Goal: Task Accomplishment & Management: Complete application form

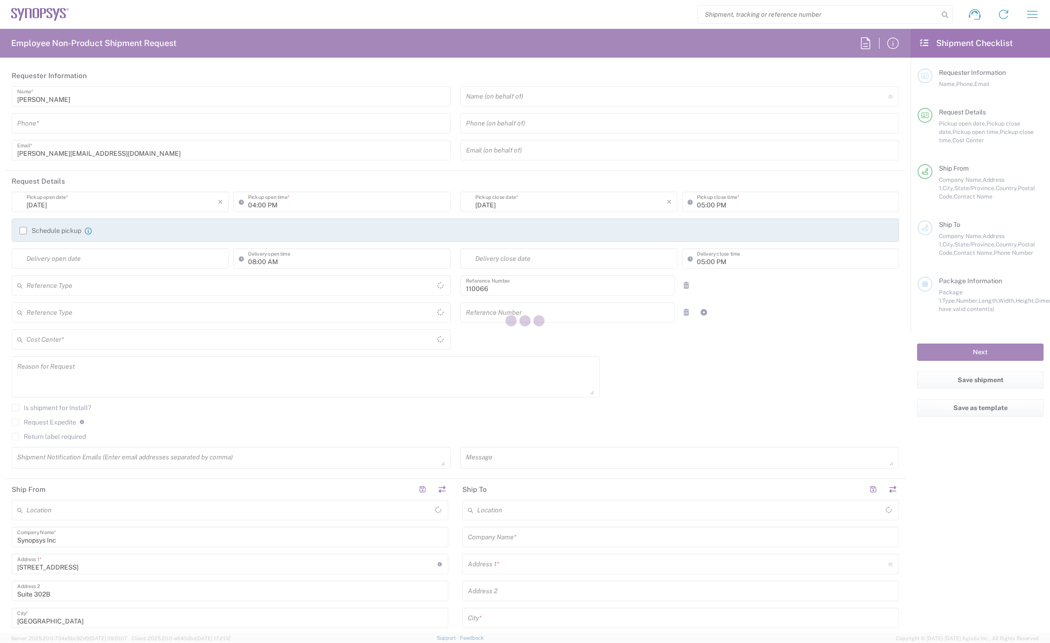
type input "US01, CIO, IT, ESS2 110066"
type input "[GEOGRAPHIC_DATA]"
type input "Delivered at Place"
type input "Department"
type input "[US_STATE]"
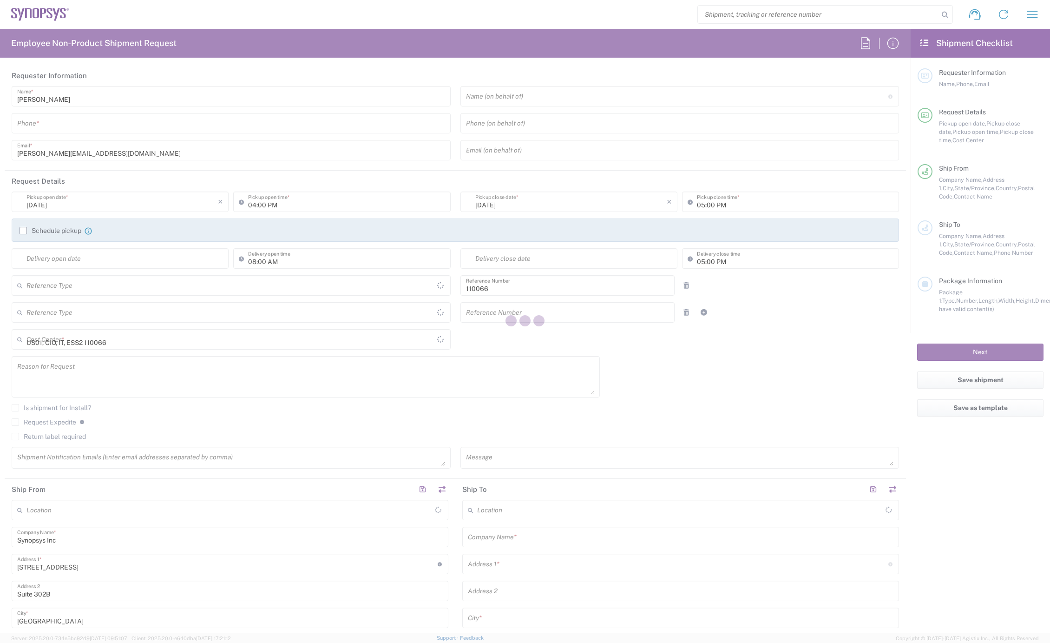
type input "[GEOGRAPHIC_DATA]"
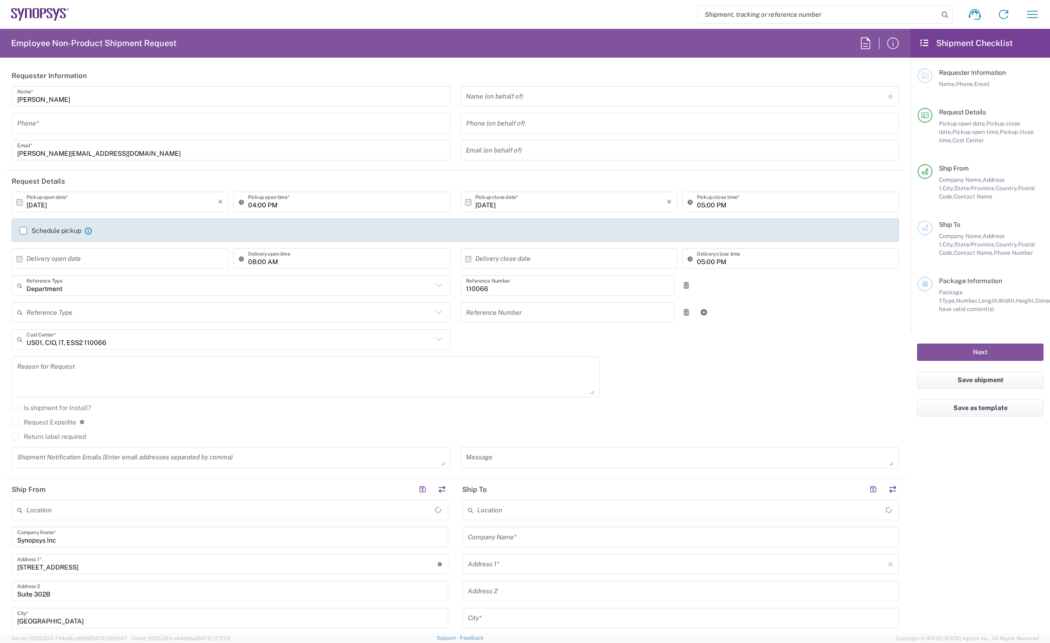
type input "Marlboro US04"
click at [1044, 15] on div "Shipment request Shipment tracking Employee non-product shipment request My shi…" at bounding box center [558, 14] width 978 height 22
click at [1042, 15] on button "button" at bounding box center [1033, 14] width 22 height 22
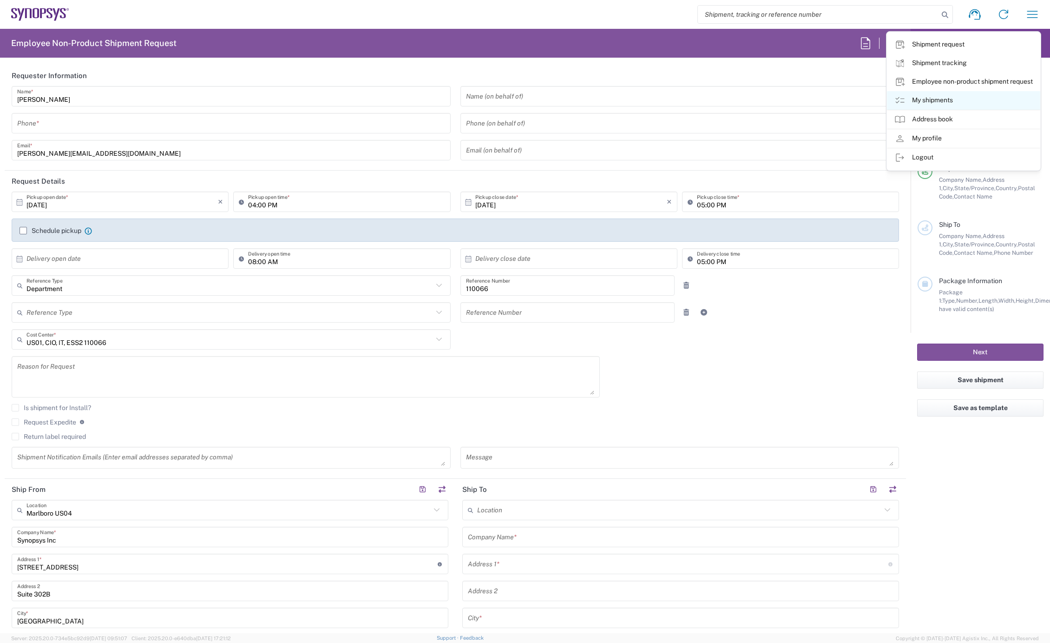
click at [962, 99] on link "My shipments" at bounding box center [963, 100] width 153 height 19
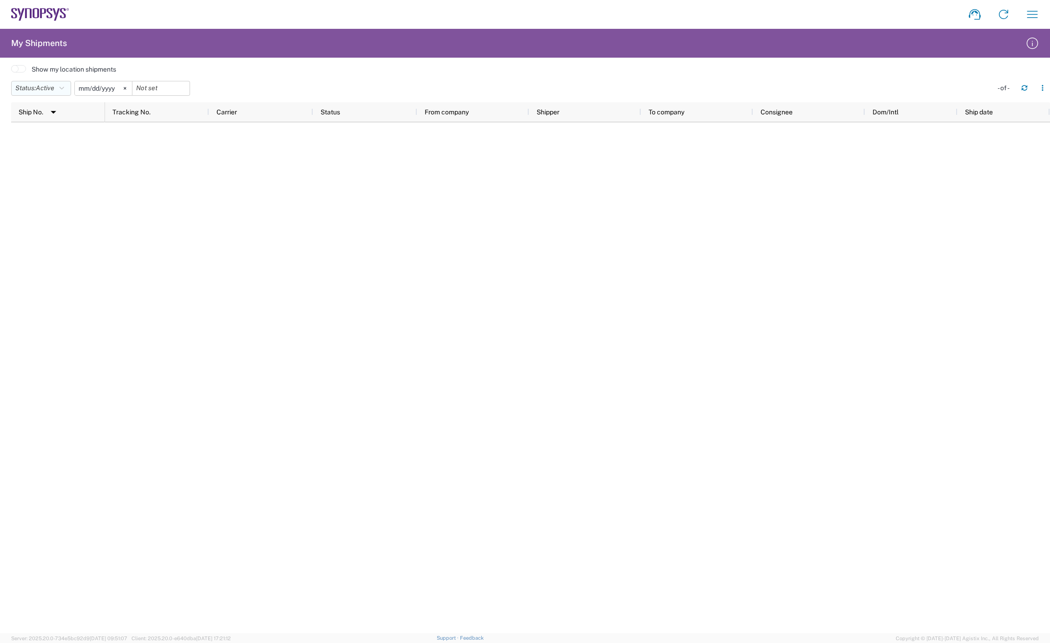
click at [67, 87] on button "Status: Active" at bounding box center [41, 88] width 60 height 15
click at [53, 134] on span "All" at bounding box center [66, 137] width 108 height 14
click at [116, 87] on icon at bounding box center [114, 88] width 3 height 3
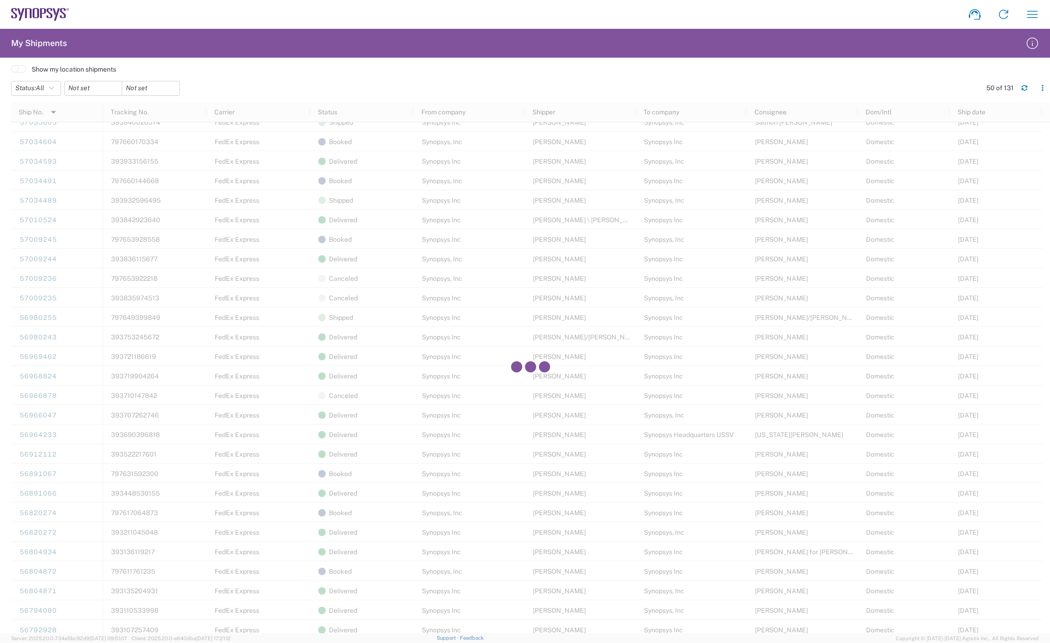
scroll to position [413, 0]
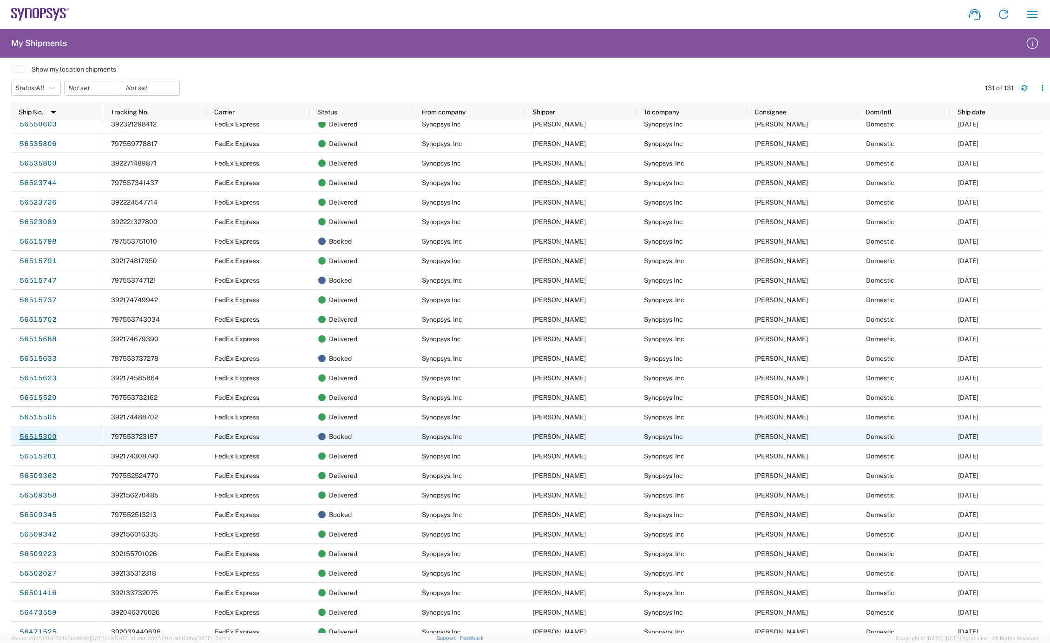
click at [44, 435] on link "56515300" at bounding box center [38, 436] width 38 height 15
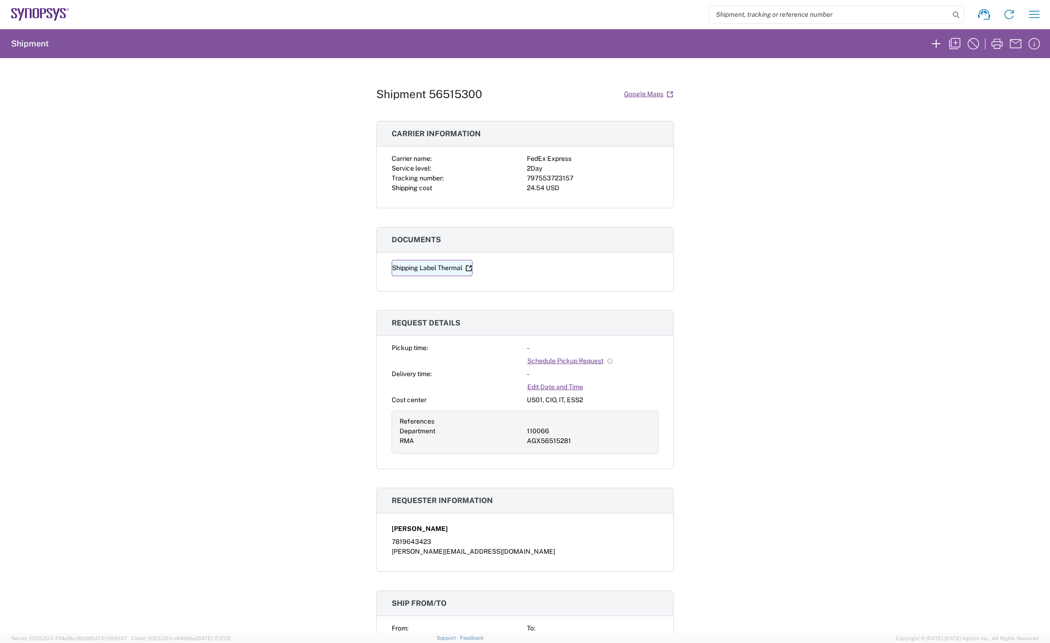
click at [452, 267] on link "Shipping Label Thermal" at bounding box center [432, 268] width 81 height 16
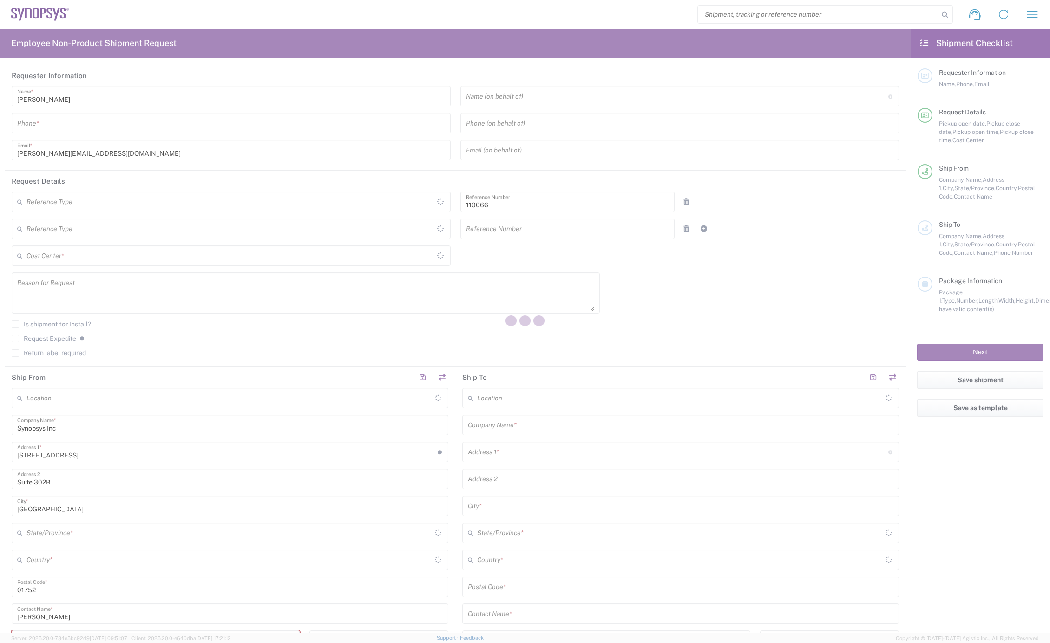
type input "Department"
type input "US01, CIO, IT, ESS2 110066"
type input "[US_STATE]"
type input "[GEOGRAPHIC_DATA]"
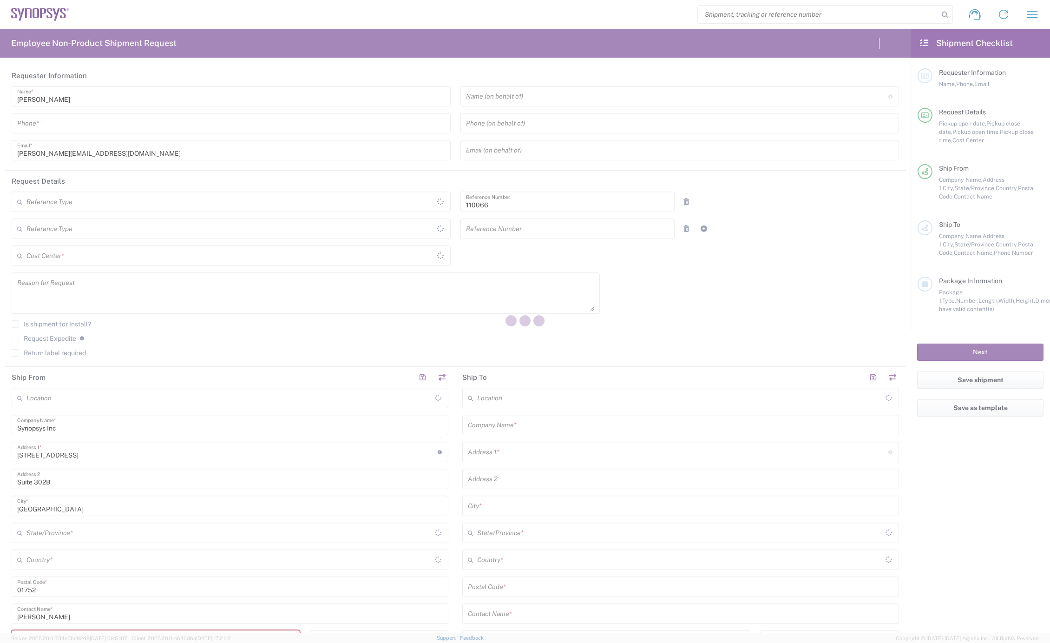
type input "Delivered at Place"
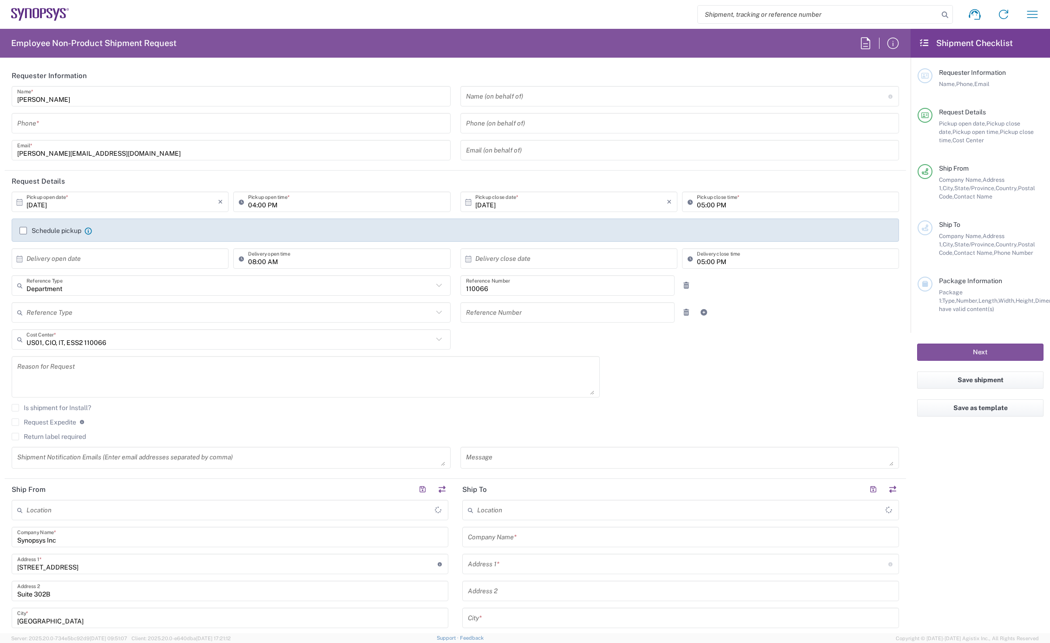
click at [63, 127] on input "tel" at bounding box center [231, 123] width 428 height 16
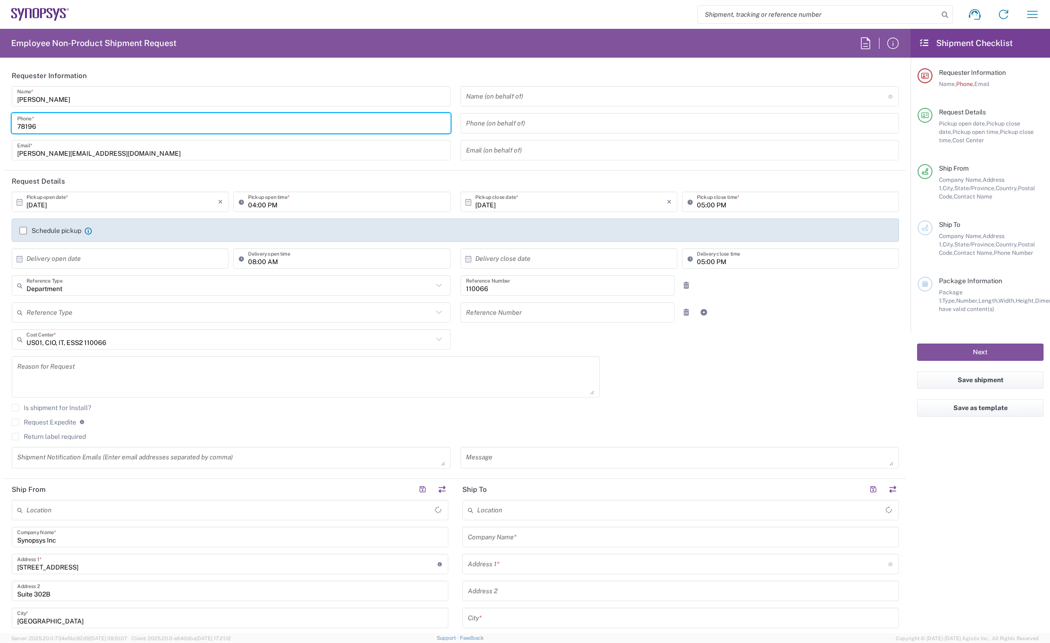
type input "781964"
type input "Marlboro US04"
type input "7819643423"
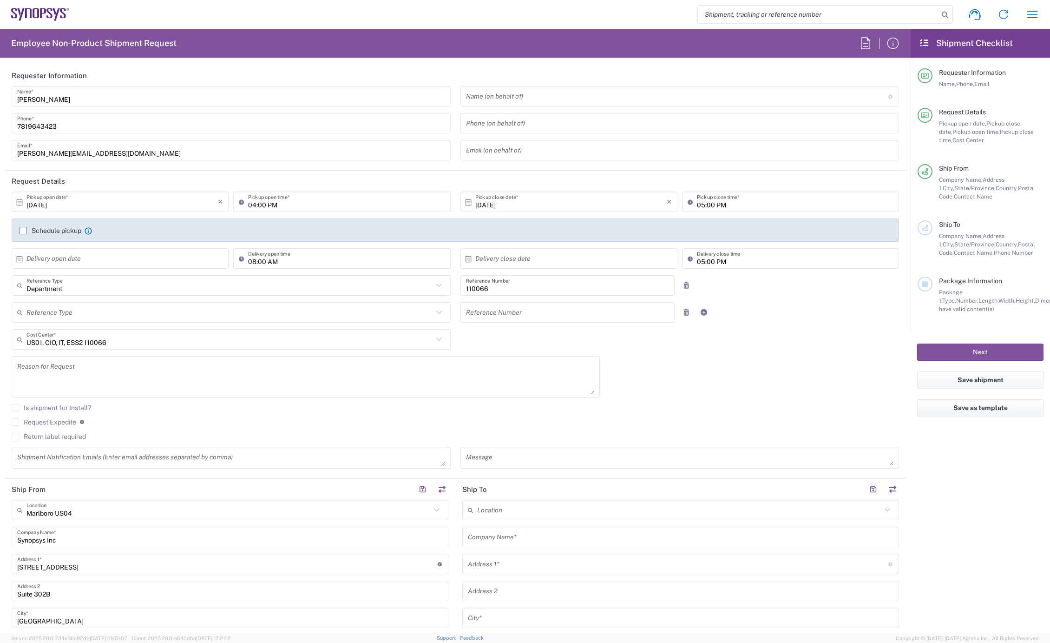
click at [23, 231] on label "Schedule pickup" at bounding box center [51, 230] width 62 height 7
click at [23, 231] on input "Schedule pickup" at bounding box center [23, 231] width 0 height 0
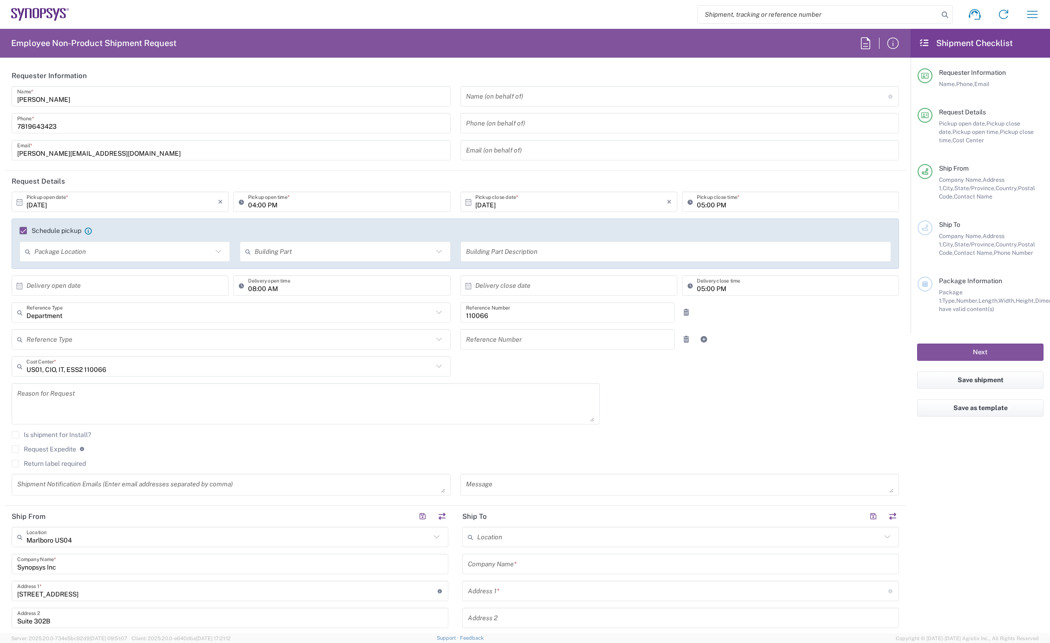
click at [71, 198] on input "[DATE]" at bounding box center [121, 202] width 191 height 16
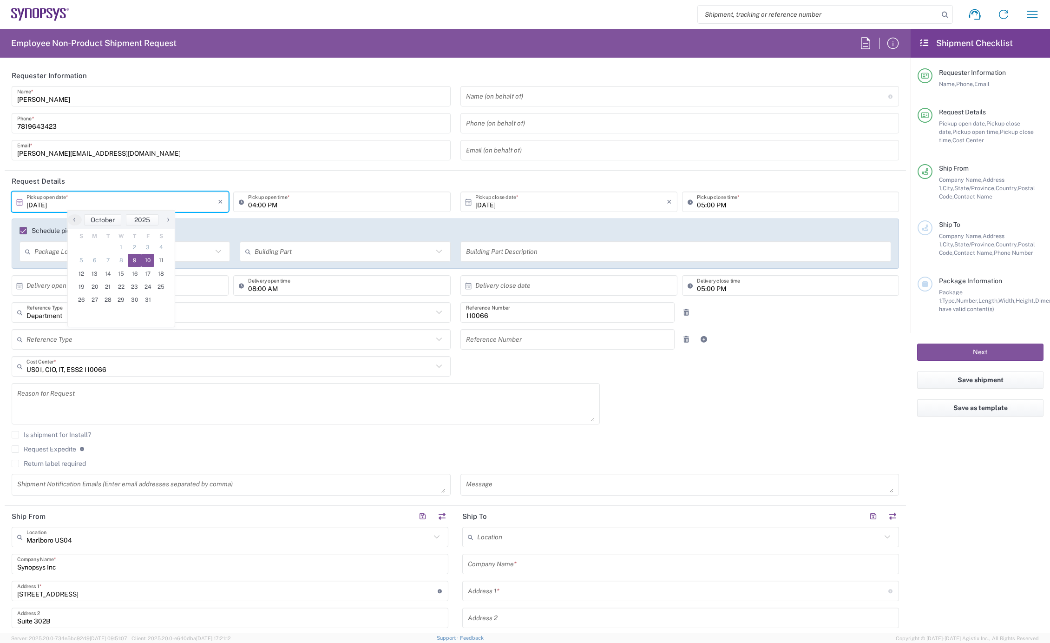
click at [144, 259] on span "10" at bounding box center [147, 260] width 13 height 13
type input "[DATE]"
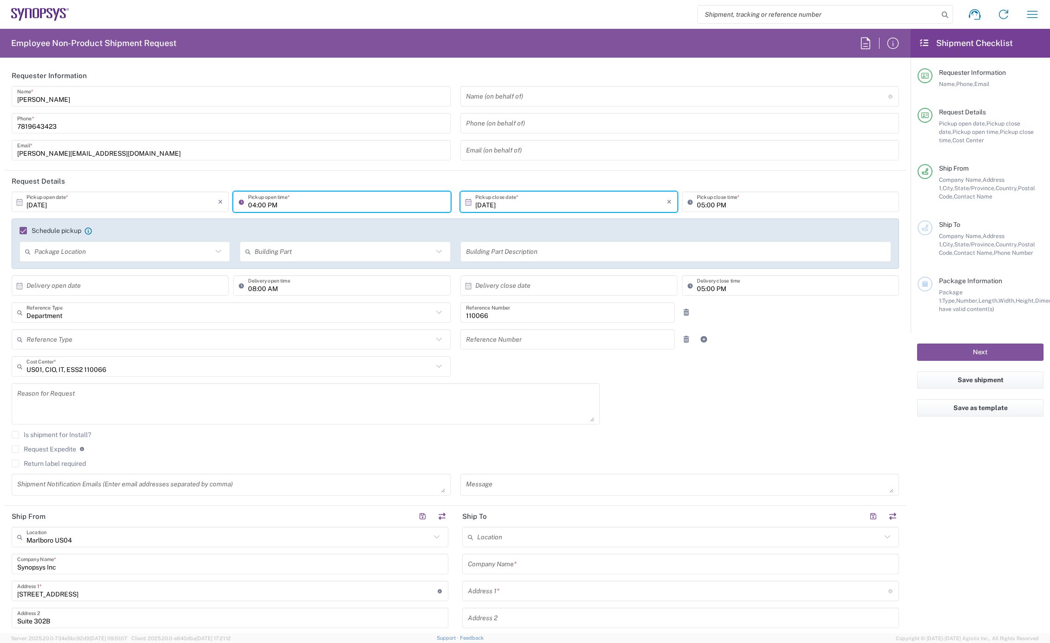
click at [248, 205] on input "04:00 PM" at bounding box center [346, 202] width 197 height 16
type input "12:00 PM"
click at [697, 203] on input "05:00 PM" at bounding box center [795, 202] width 197 height 16
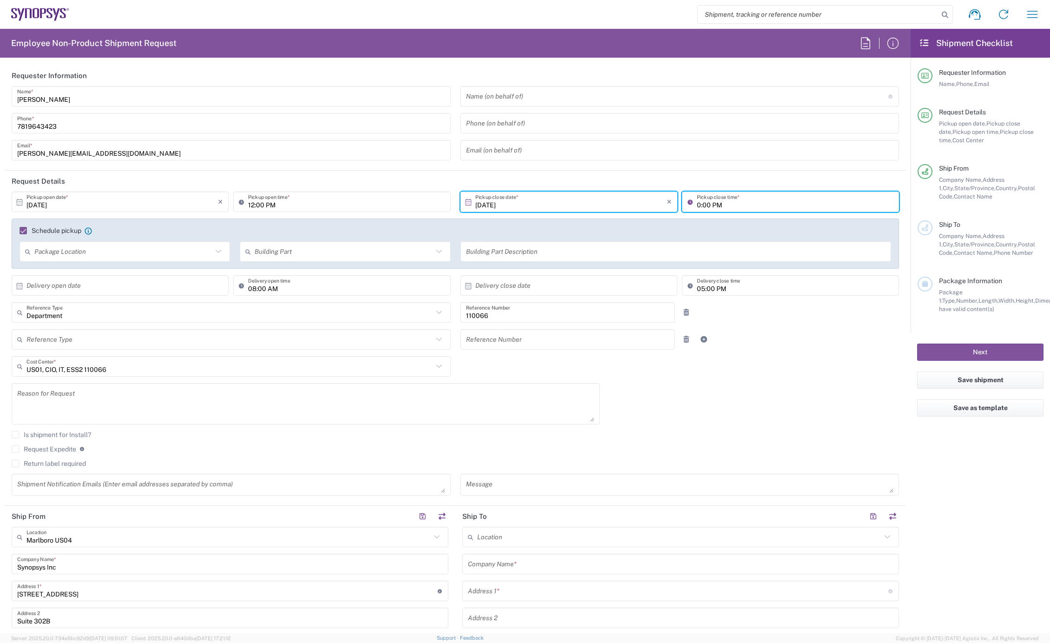
type input "05:00 PM"
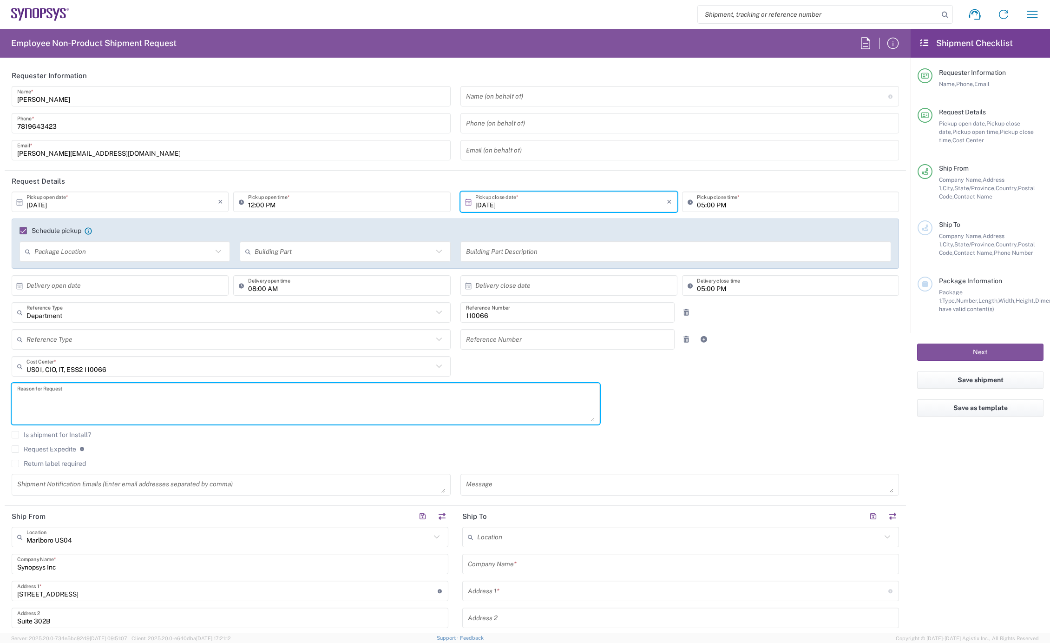
click at [56, 411] on textarea at bounding box center [305, 404] width 577 height 36
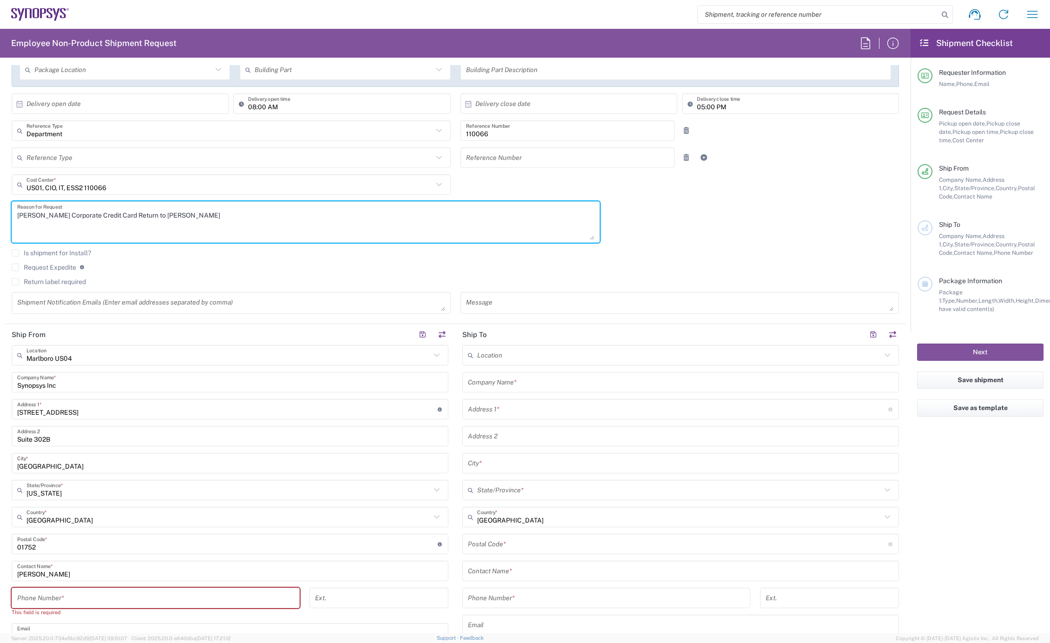
scroll to position [206, 0]
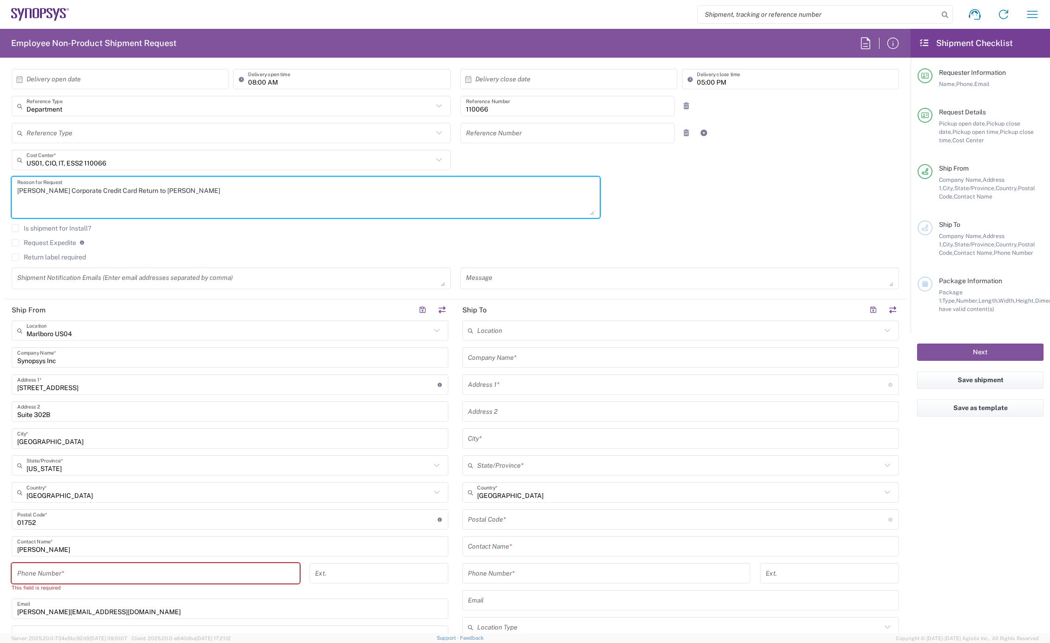
type textarea "[PERSON_NAME] Corporate Credit Card Return to [PERSON_NAME]"
click at [72, 572] on input "tel" at bounding box center [155, 573] width 277 height 16
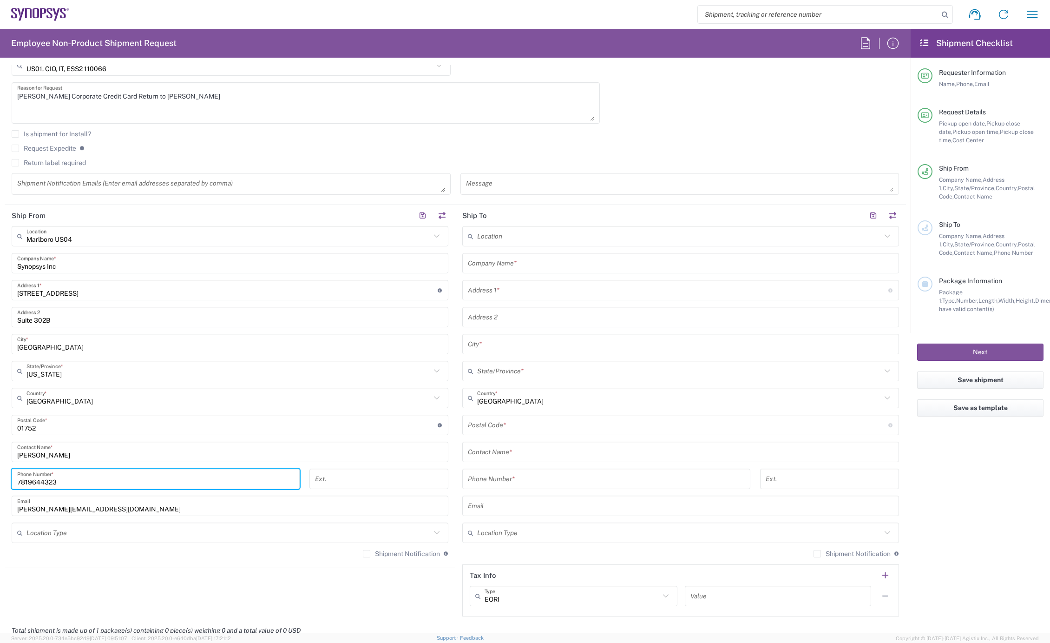
scroll to position [310, 0]
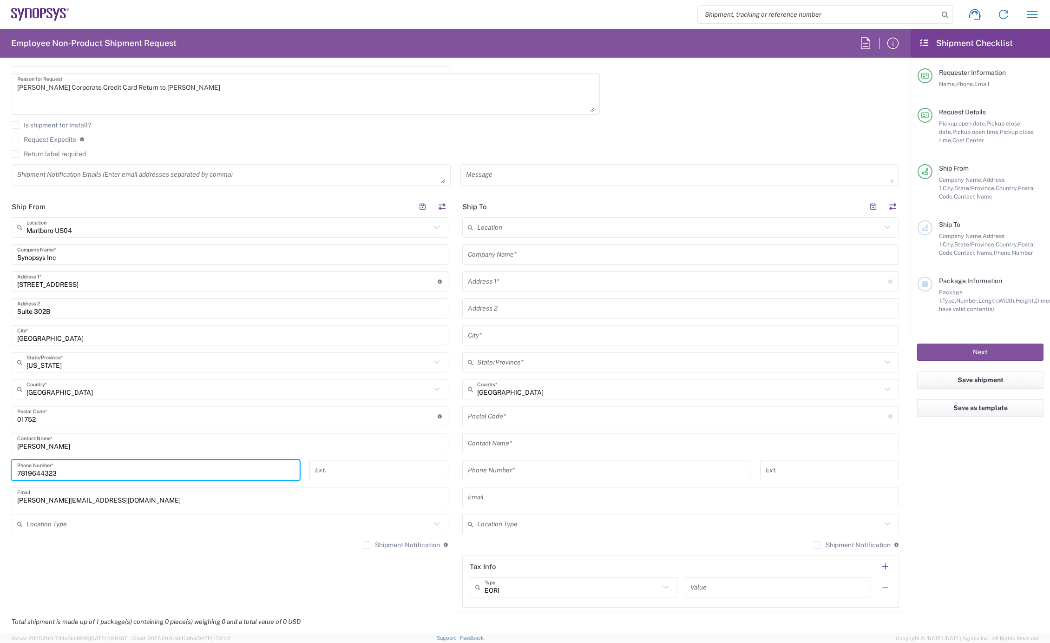
type input "7819644323"
click at [363, 546] on label "Shipment Notification" at bounding box center [401, 544] width 77 height 7
click at [367, 545] on input "Shipment Notification" at bounding box center [367, 545] width 0 height 0
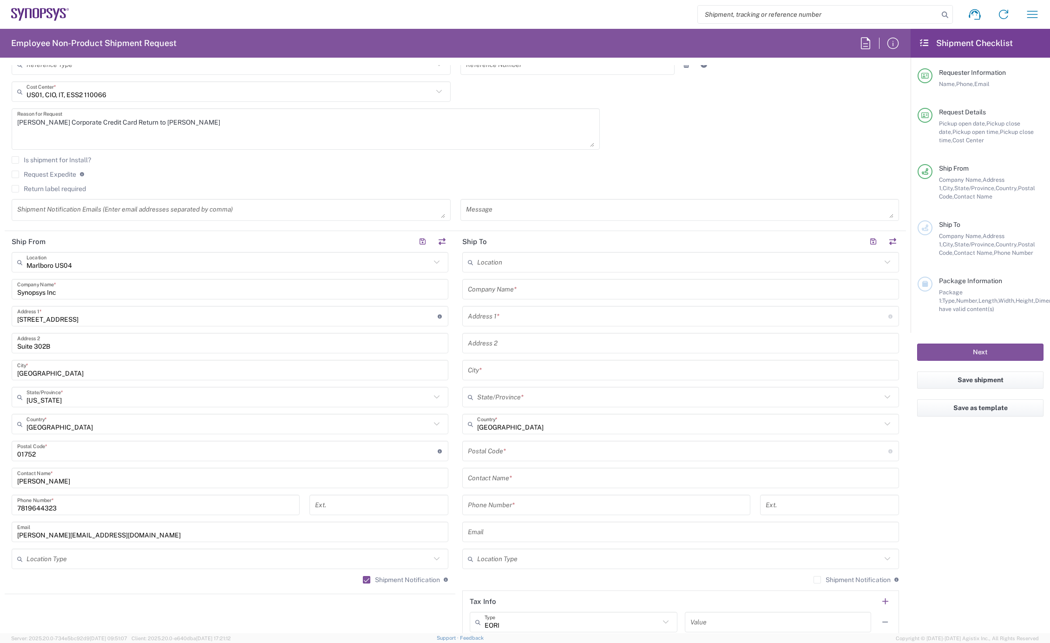
scroll to position [258, 0]
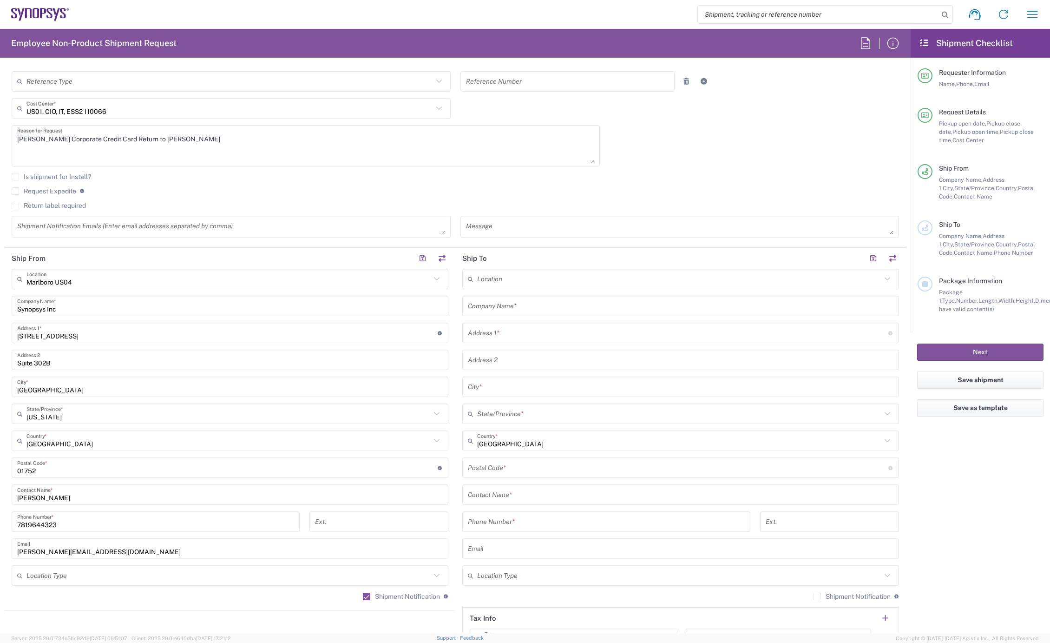
click at [502, 284] on input "text" at bounding box center [679, 279] width 404 height 16
click at [504, 299] on span "Headquarters USSV" at bounding box center [675, 298] width 431 height 14
type input "Headquarters USSV"
type input "Synopsys Headquarters USSV"
type input "[STREET_ADDRESS]"
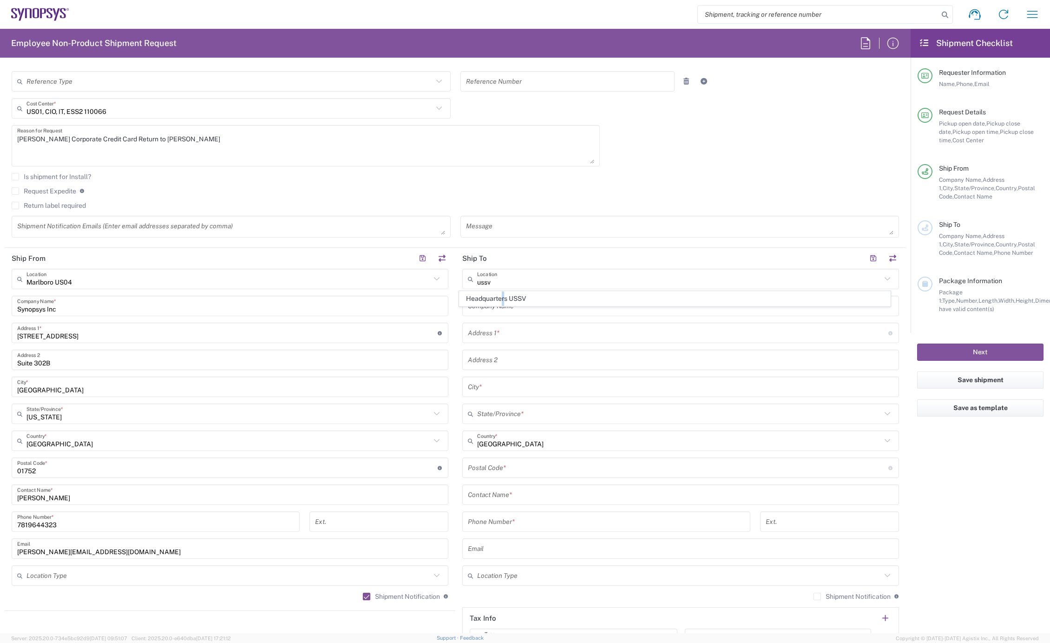
type input "Sunnyvale"
type input "[US_STATE]"
type input "94085"
type input "6505845000"
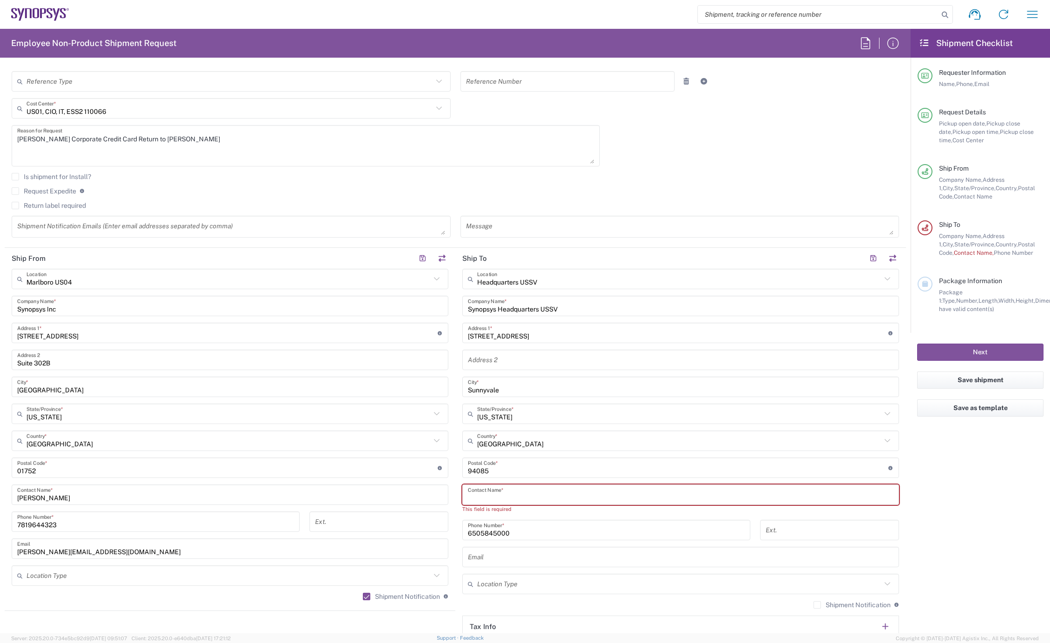
click at [510, 491] on input "text" at bounding box center [681, 495] width 426 height 16
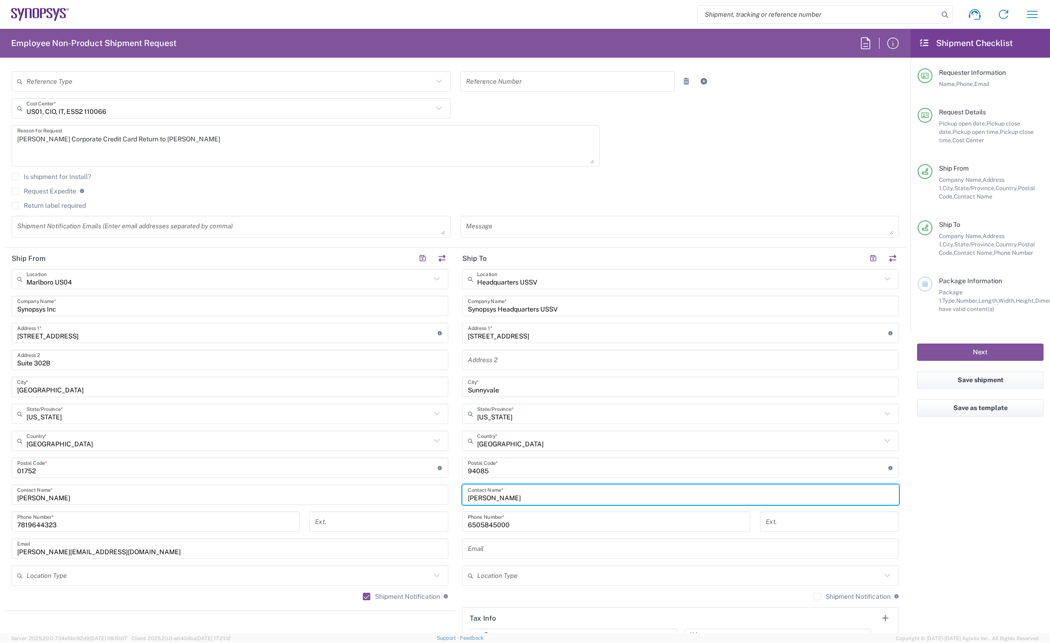
type input "[PERSON_NAME]"
click at [530, 546] on input "text" at bounding box center [681, 549] width 426 height 16
click at [500, 549] on input "text" at bounding box center [681, 549] width 426 height 16
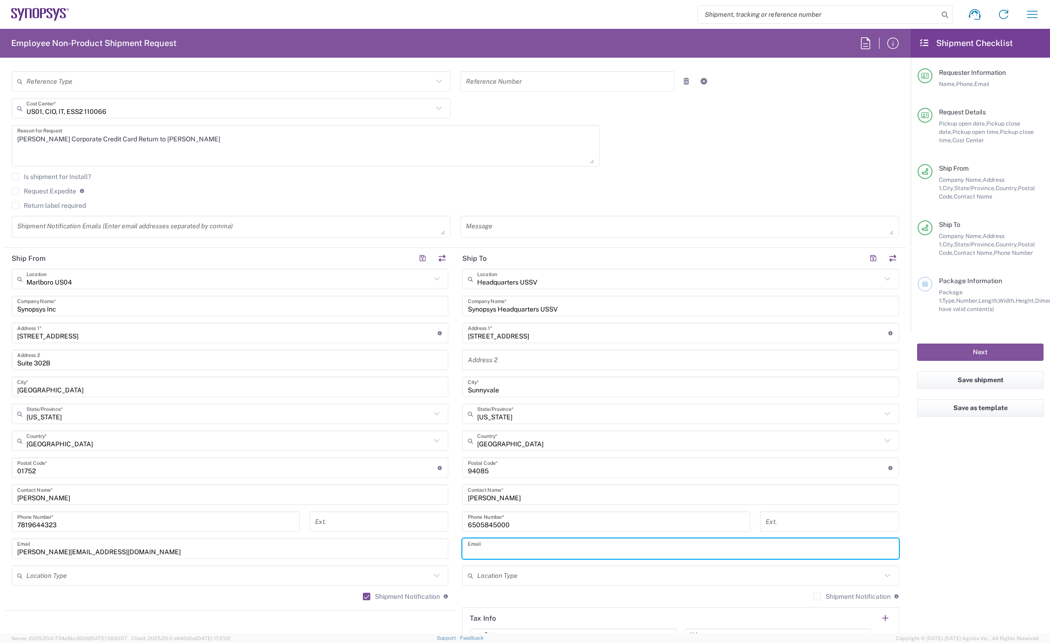
paste input "[EMAIL_ADDRESS][DOMAIN_NAME]"
type input "[EMAIL_ADDRESS][DOMAIN_NAME]"
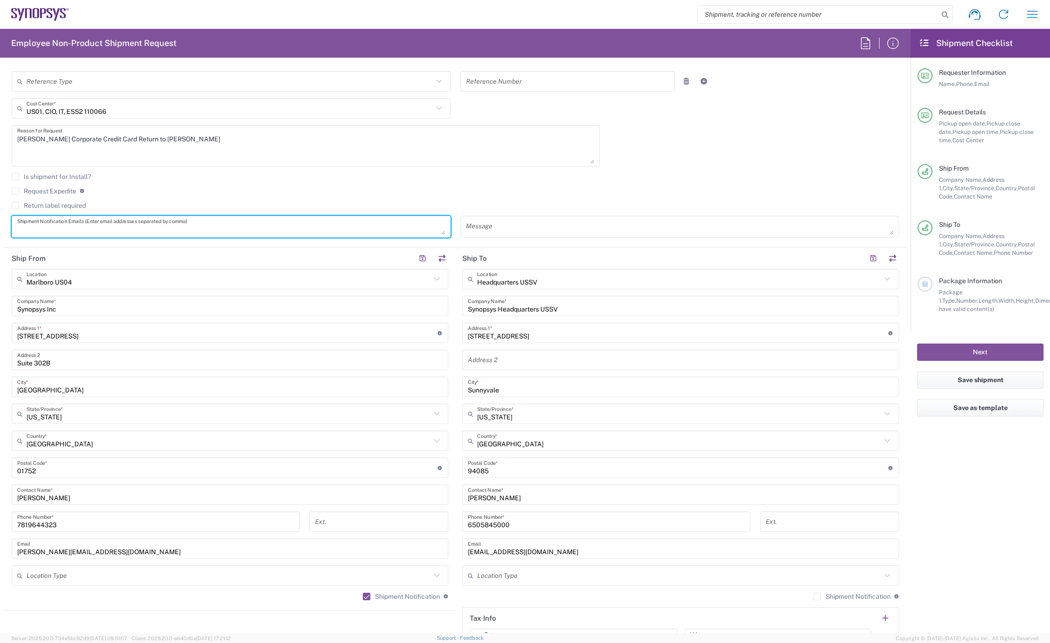
click at [58, 226] on textarea at bounding box center [231, 226] width 428 height 16
click at [176, 231] on textarea at bounding box center [231, 226] width 428 height 16
paste textarea "[EMAIL_ADDRESS][DOMAIN_NAME]"
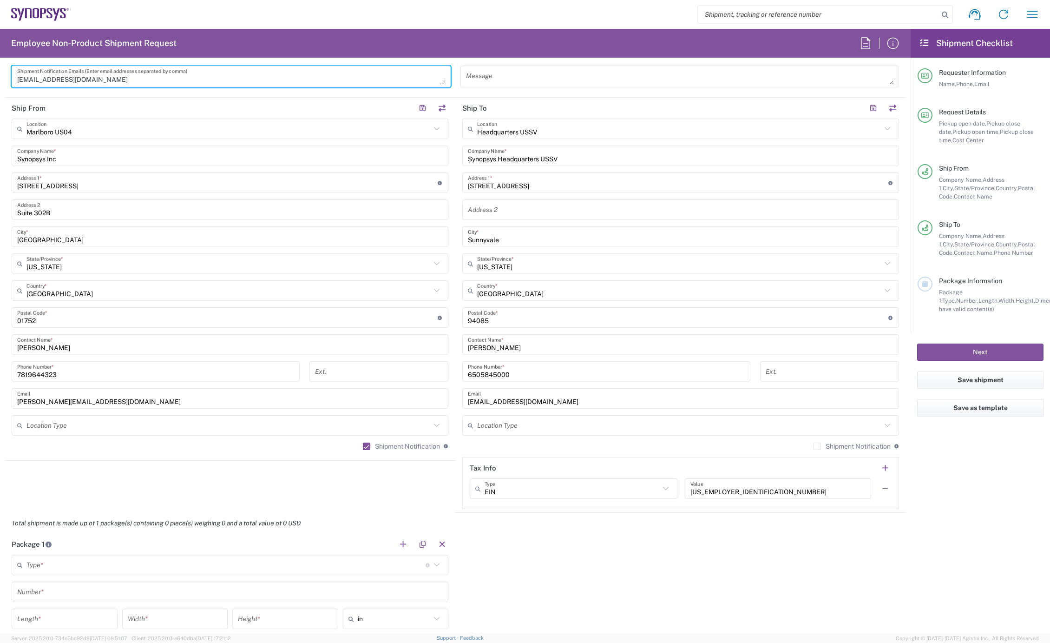
scroll to position [413, 0]
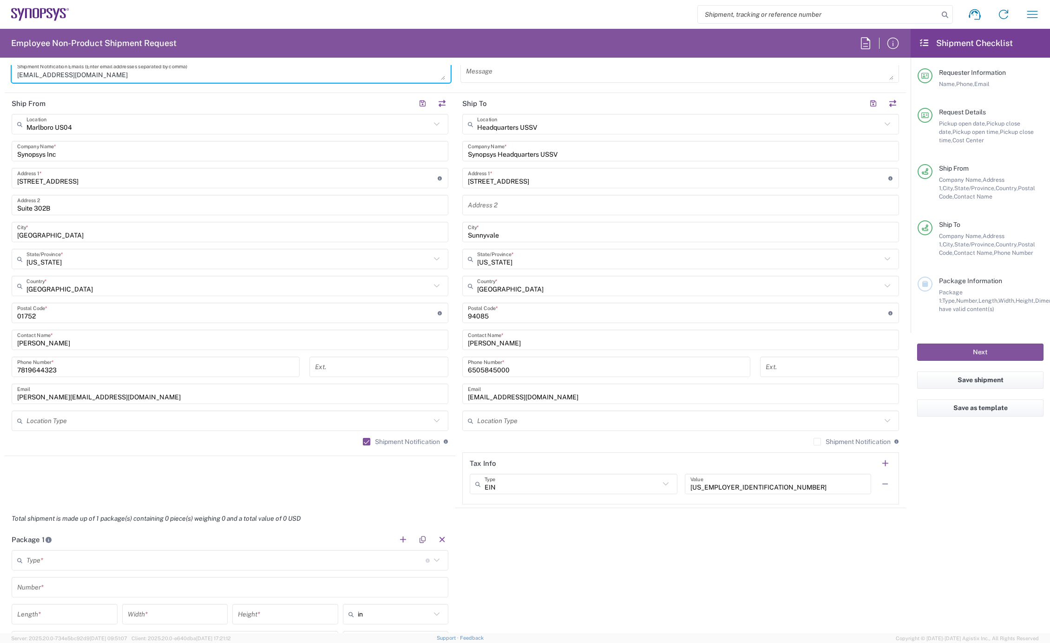
type textarea "[EMAIL_ADDRESS][DOMAIN_NAME]"
click at [814, 440] on label "Shipment Notification" at bounding box center [852, 441] width 77 height 7
click at [818, 442] on input "Shipment Notification" at bounding box center [818, 442] width 0 height 0
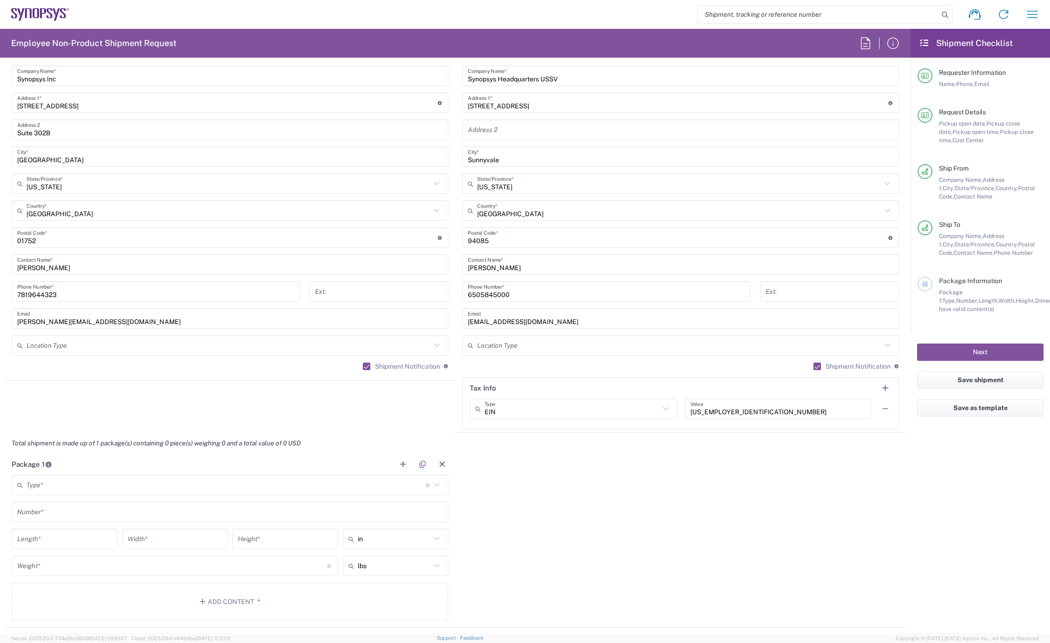
scroll to position [620, 0]
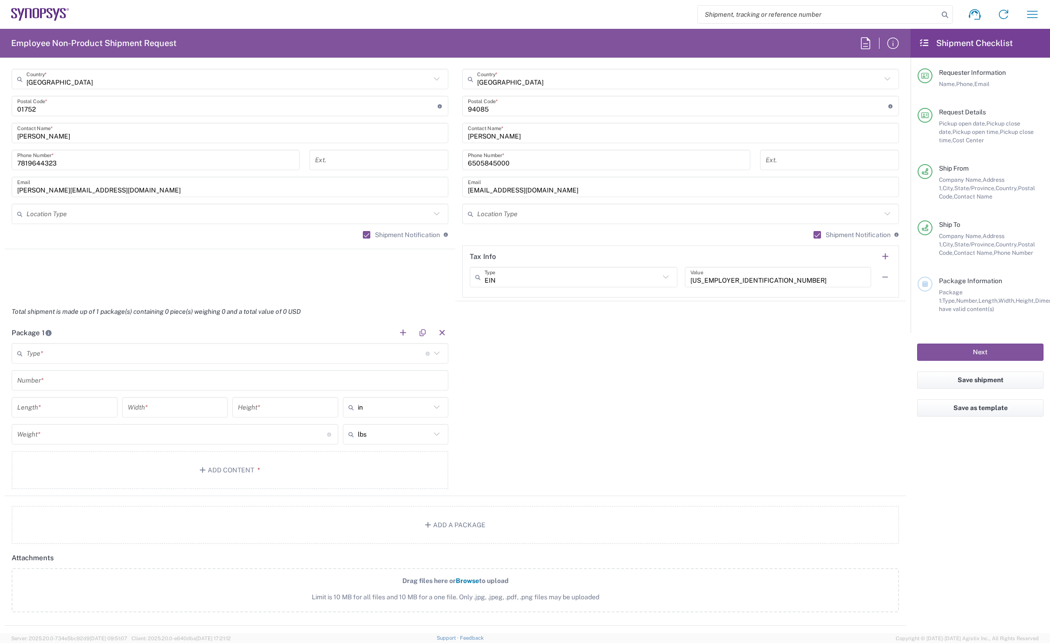
click at [152, 352] on input "text" at bounding box center [225, 353] width 399 height 16
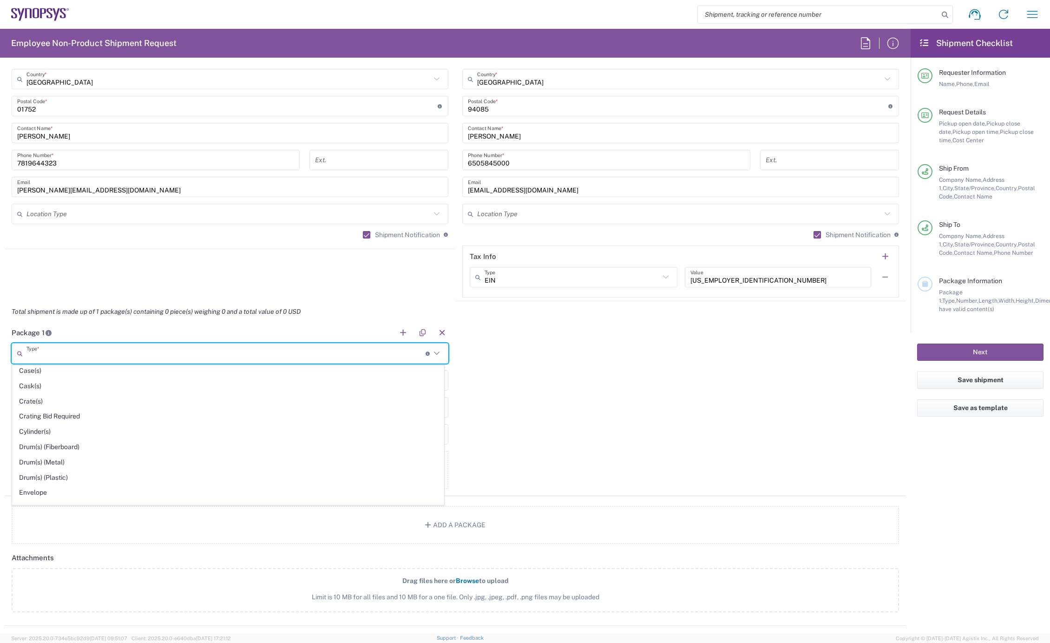
scroll to position [206, 0]
click at [34, 438] on span "Envelope" at bounding box center [228, 441] width 431 height 14
type input "Envelope"
type input "1"
type input "9.5"
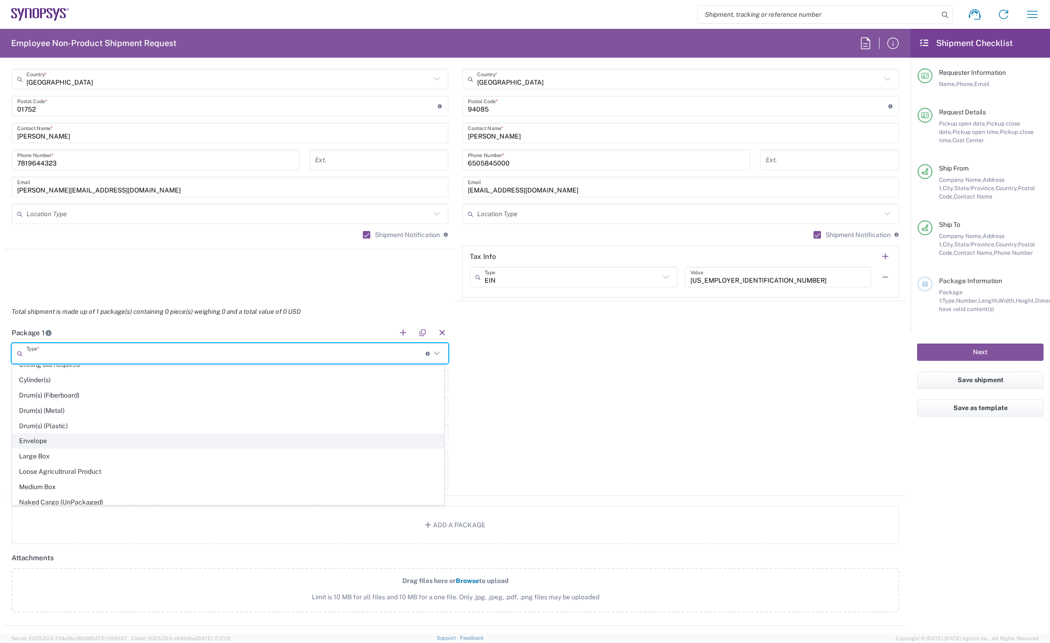
type input "12.5"
type input "0.25"
type input "1"
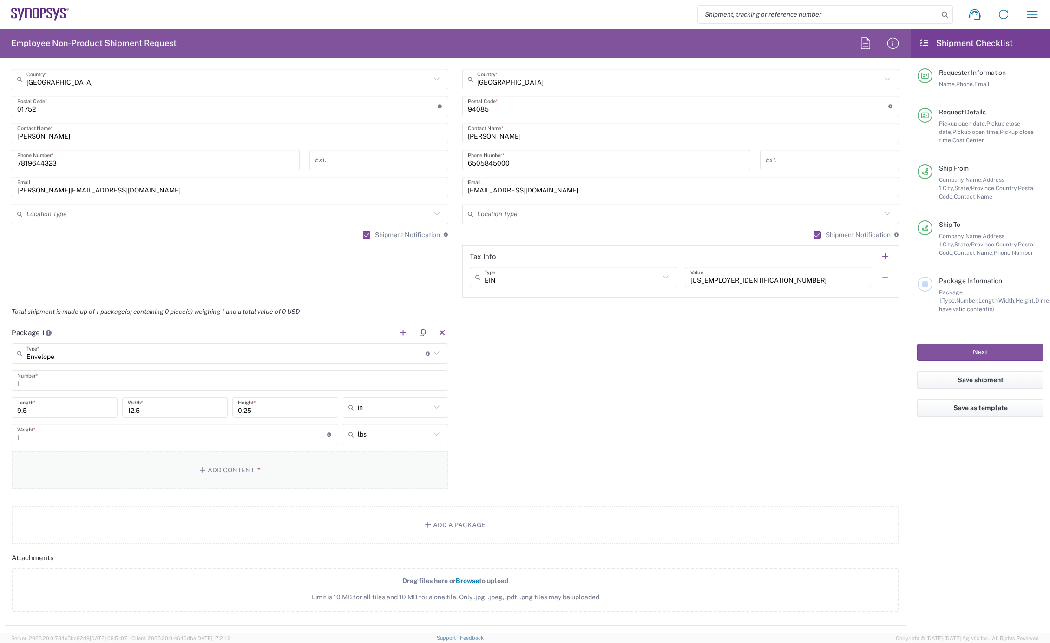
click at [226, 475] on button "Add Content *" at bounding box center [230, 470] width 437 height 38
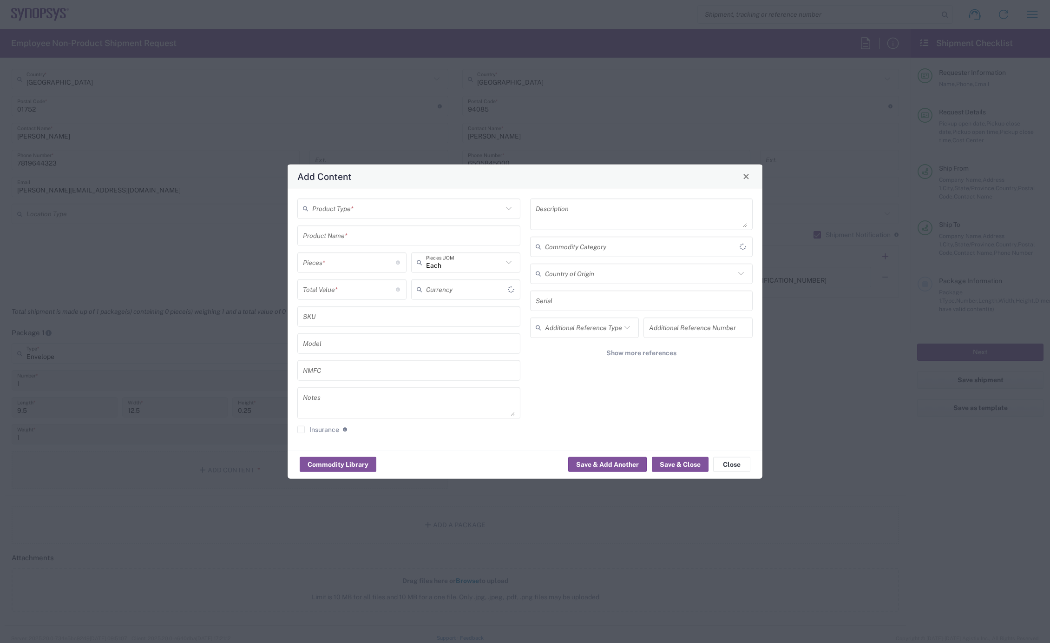
type input "US Dollar"
click at [373, 212] on input "text" at bounding box center [407, 208] width 191 height 16
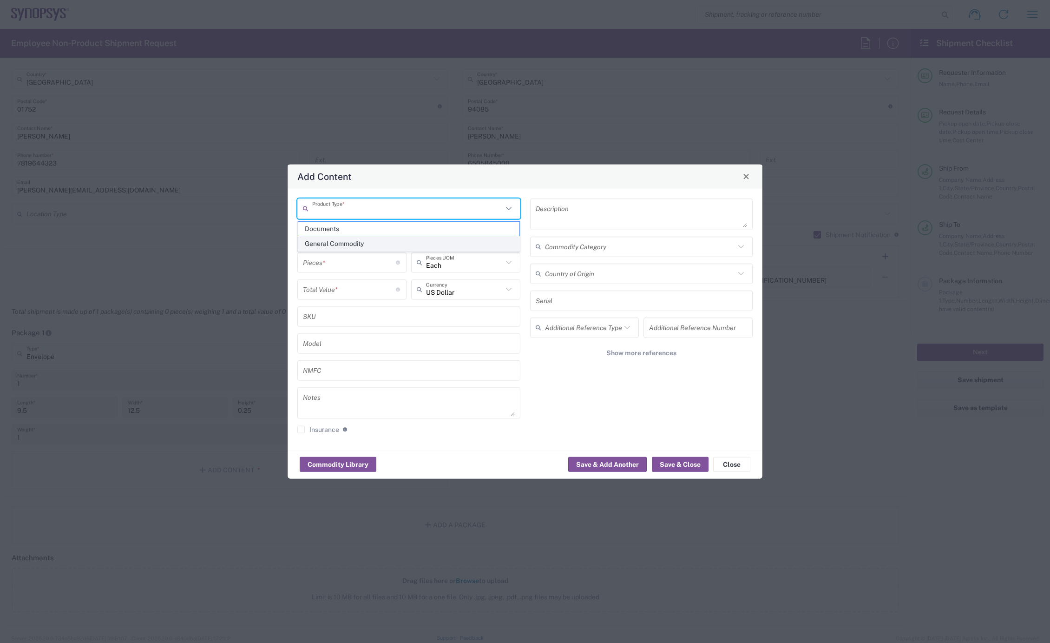
click at [346, 248] on span "General Commodity" at bounding box center [408, 244] width 221 height 14
type input "General Commodity"
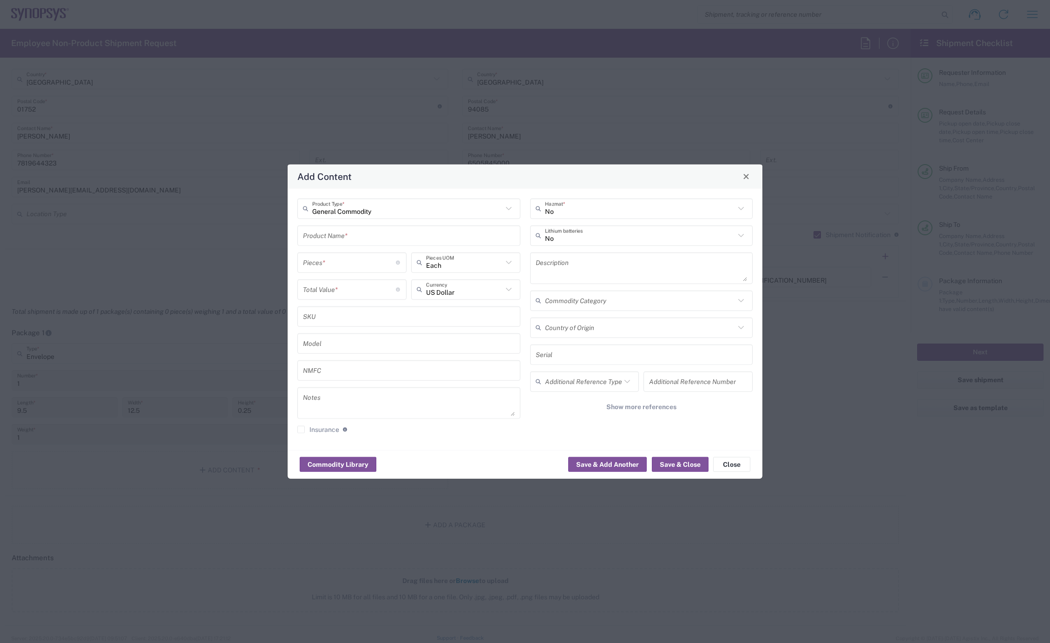
click at [336, 233] on input "text" at bounding box center [409, 235] width 212 height 16
type input "c"
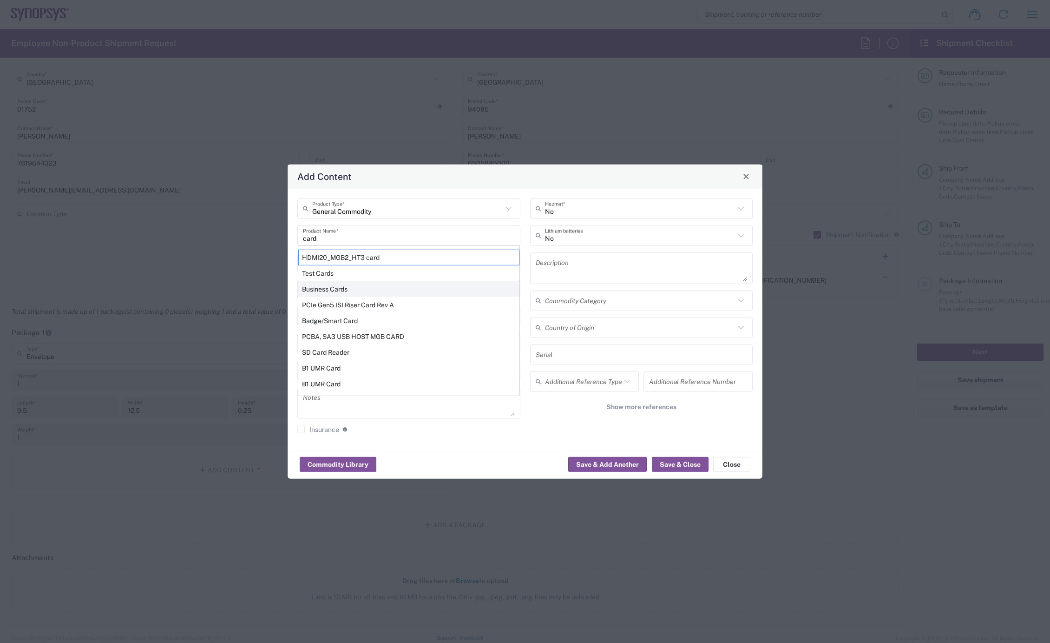
click at [345, 290] on div "Business Cards" at bounding box center [408, 289] width 221 height 16
type input "Business Cards"
type textarea "Business Cards"
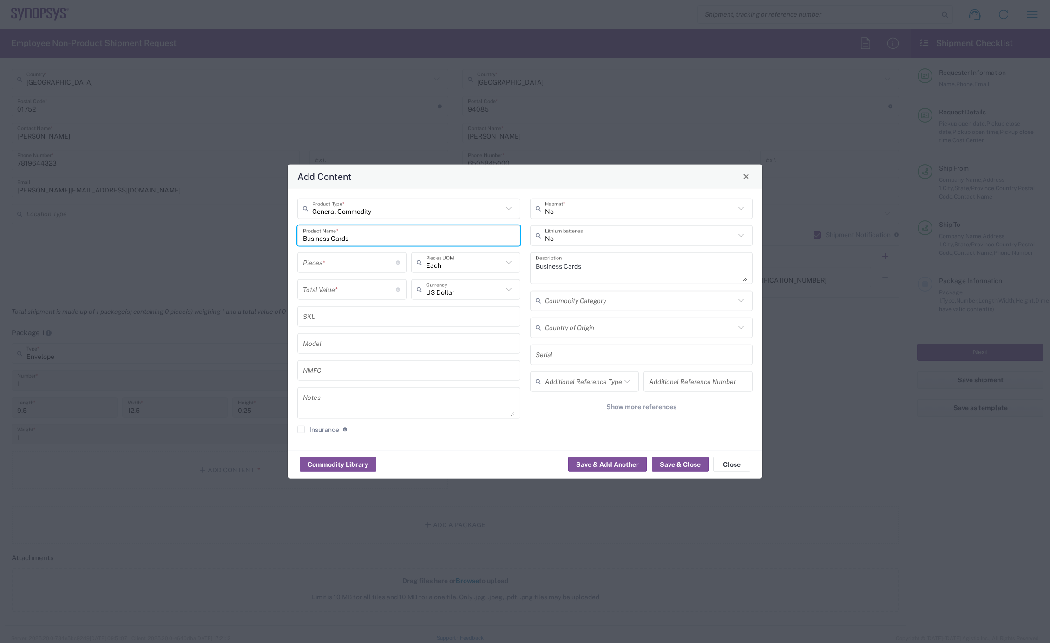
click at [331, 266] on input "number" at bounding box center [349, 262] width 93 height 16
type input "1"
click at [322, 289] on input "number" at bounding box center [349, 289] width 93 height 16
type input "10"
click at [670, 465] on button "Save & Close" at bounding box center [680, 464] width 57 height 15
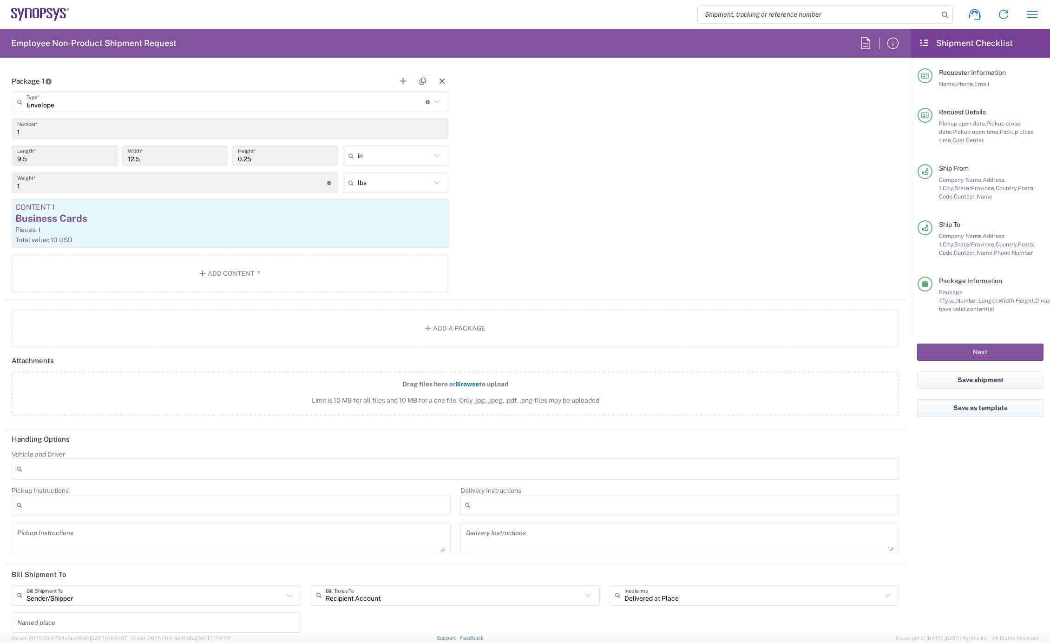
scroll to position [877, 0]
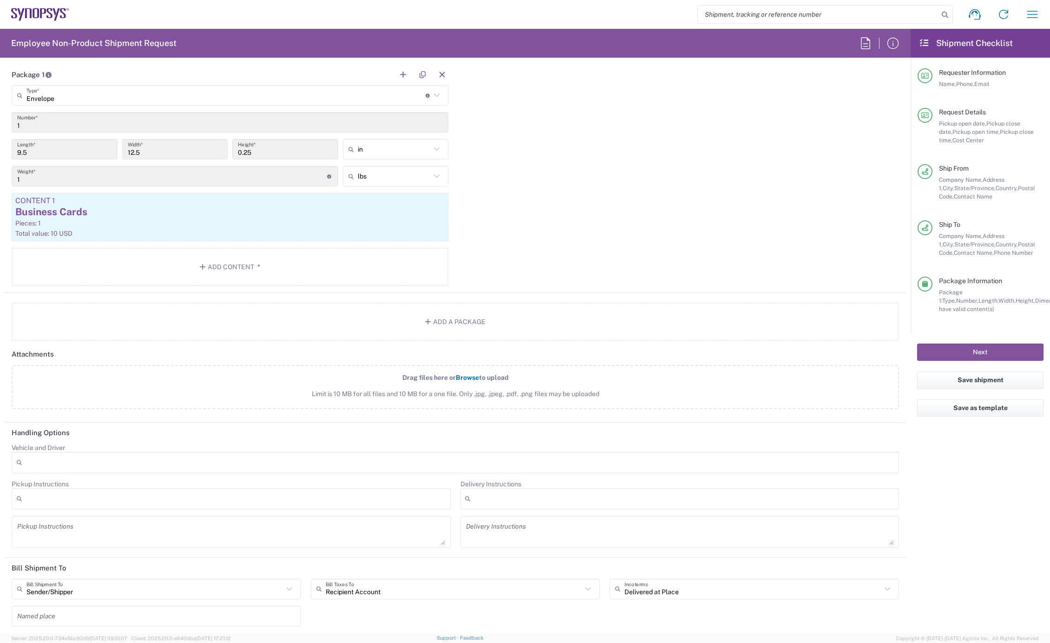
drag, startPoint x: 414, startPoint y: 579, endPoint x: 411, endPoint y: 586, distance: 7.3
click at [414, 580] on input "Recipient Account" at bounding box center [454, 588] width 257 height 16
click at [400, 615] on span "Sender/Shipper" at bounding box center [451, 621] width 285 height 14
type input "Sender/Shipper"
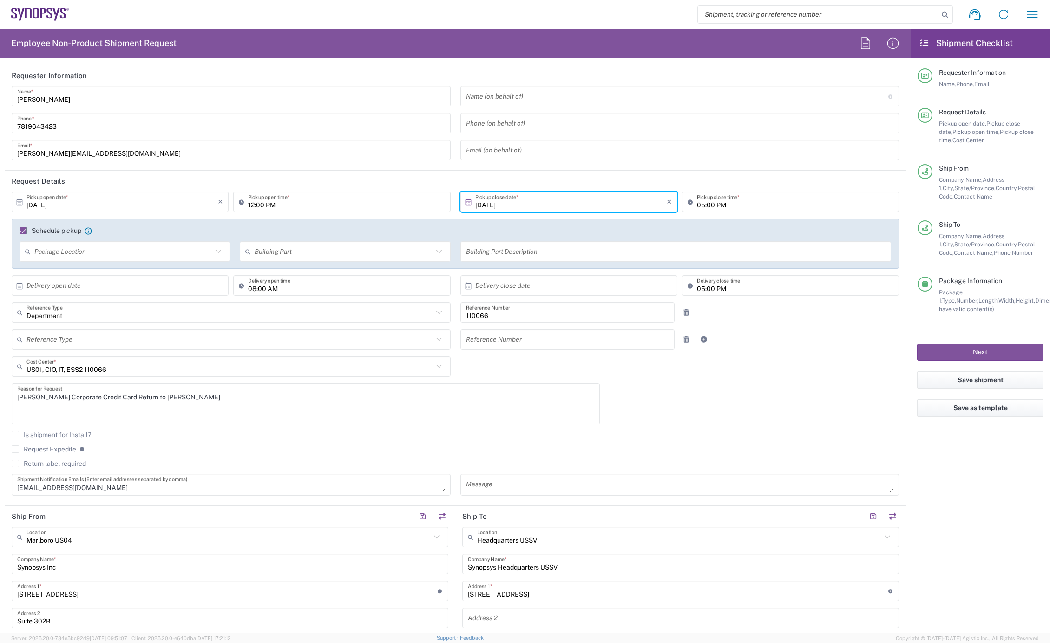
scroll to position [310, 0]
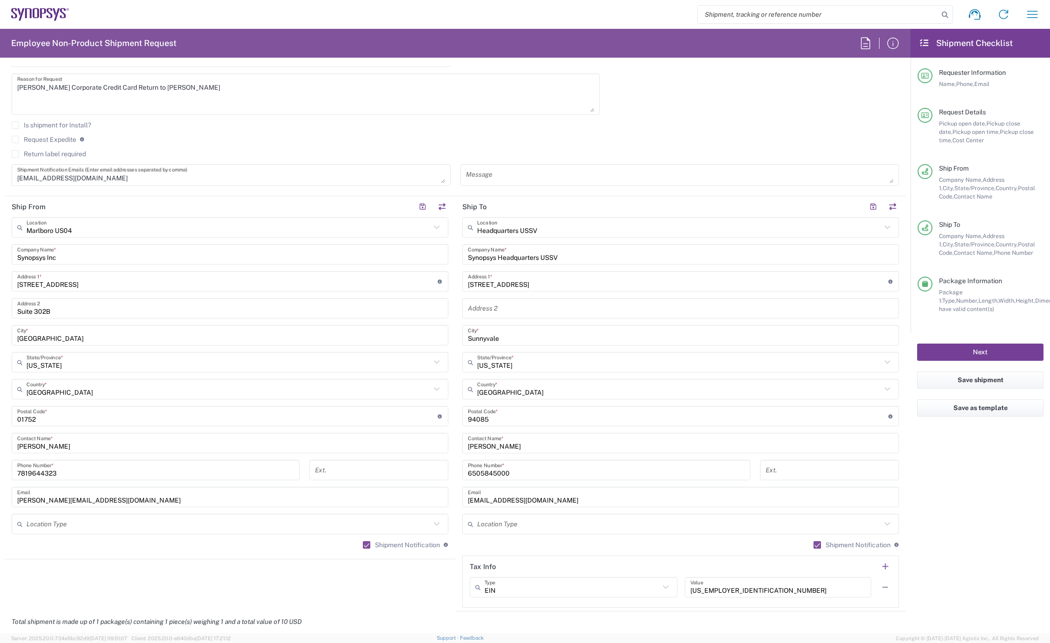
click at [976, 344] on button "Next" at bounding box center [980, 351] width 126 height 17
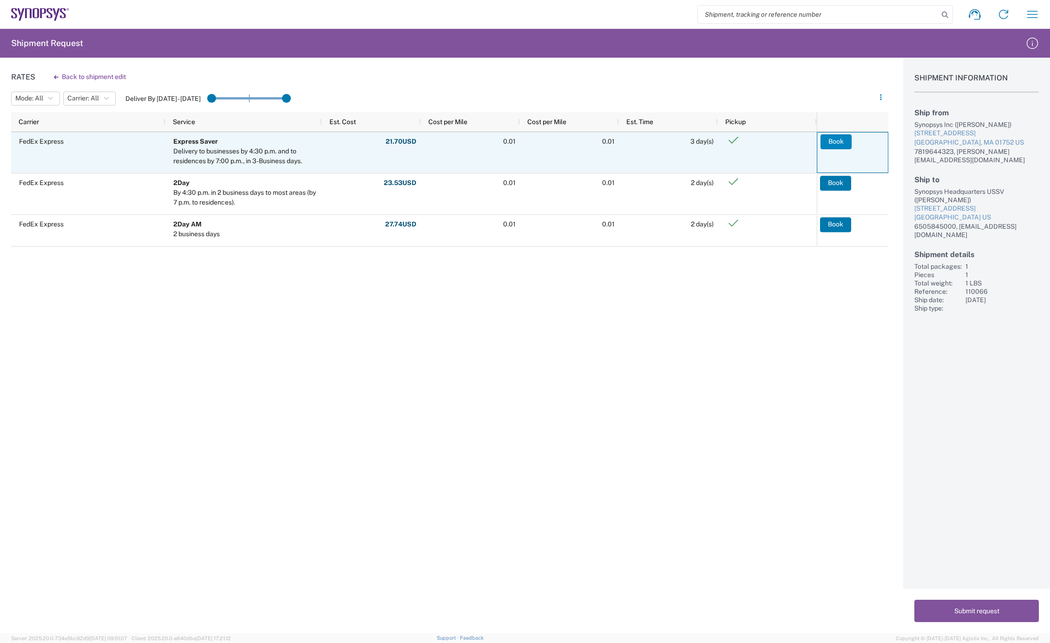
click at [836, 139] on button "Book" at bounding box center [836, 141] width 31 height 15
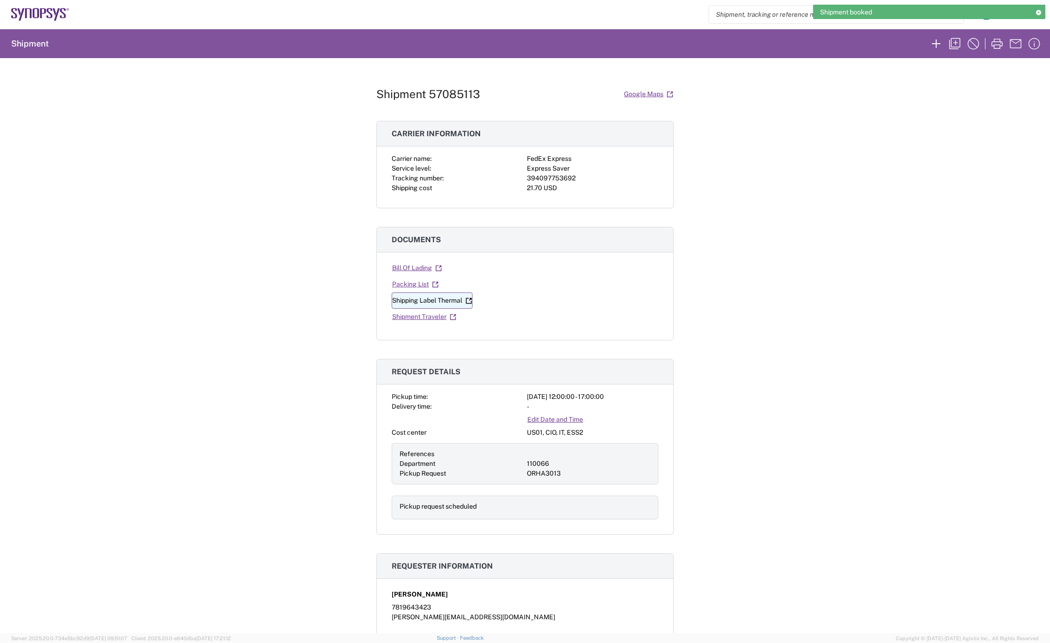
click at [443, 299] on link "Shipping Label Thermal" at bounding box center [432, 300] width 81 height 16
